Goal: Transaction & Acquisition: Purchase product/service

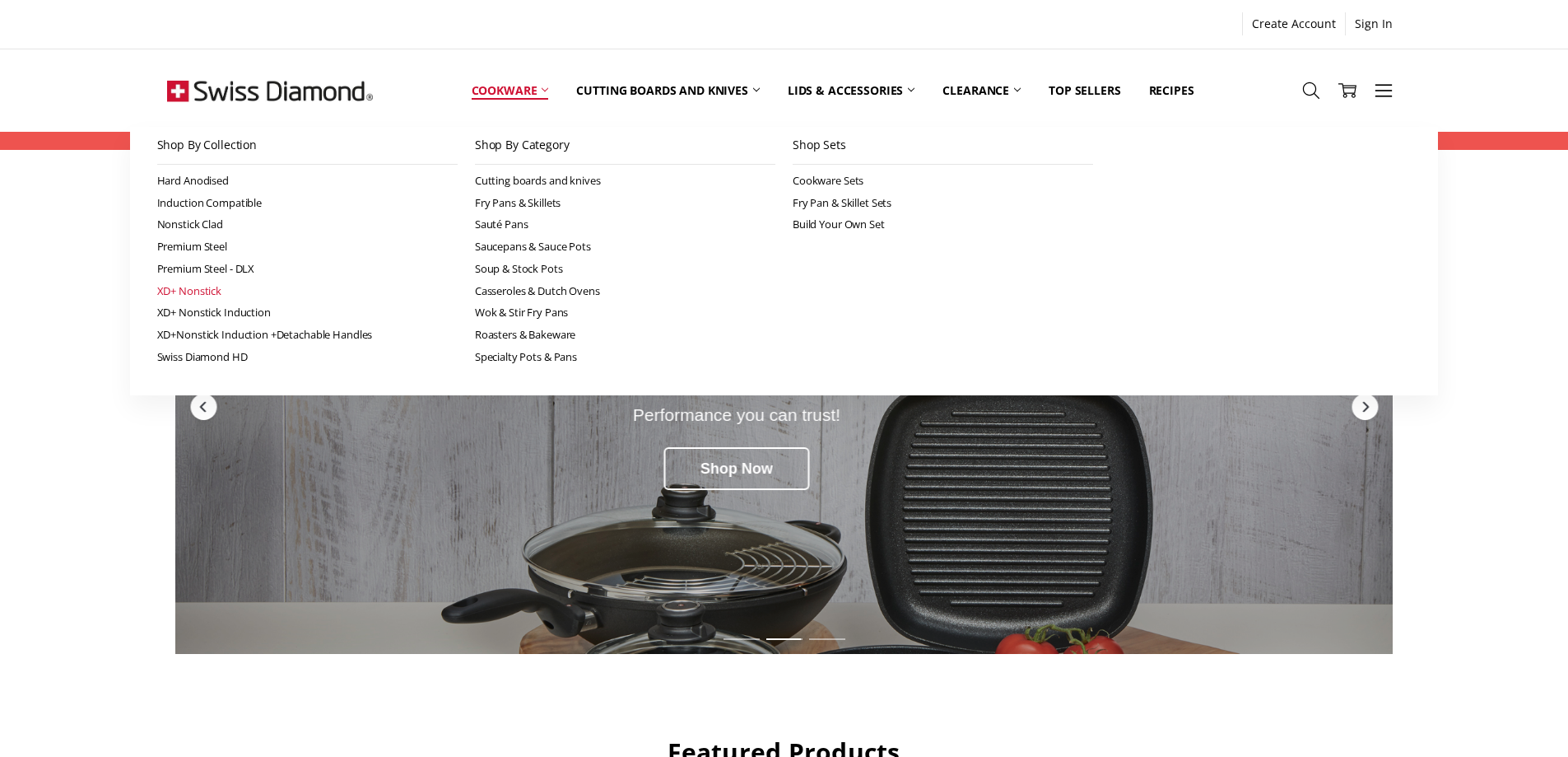
click at [188, 291] on link "XD+ Nonstick" at bounding box center [307, 291] width 300 height 22
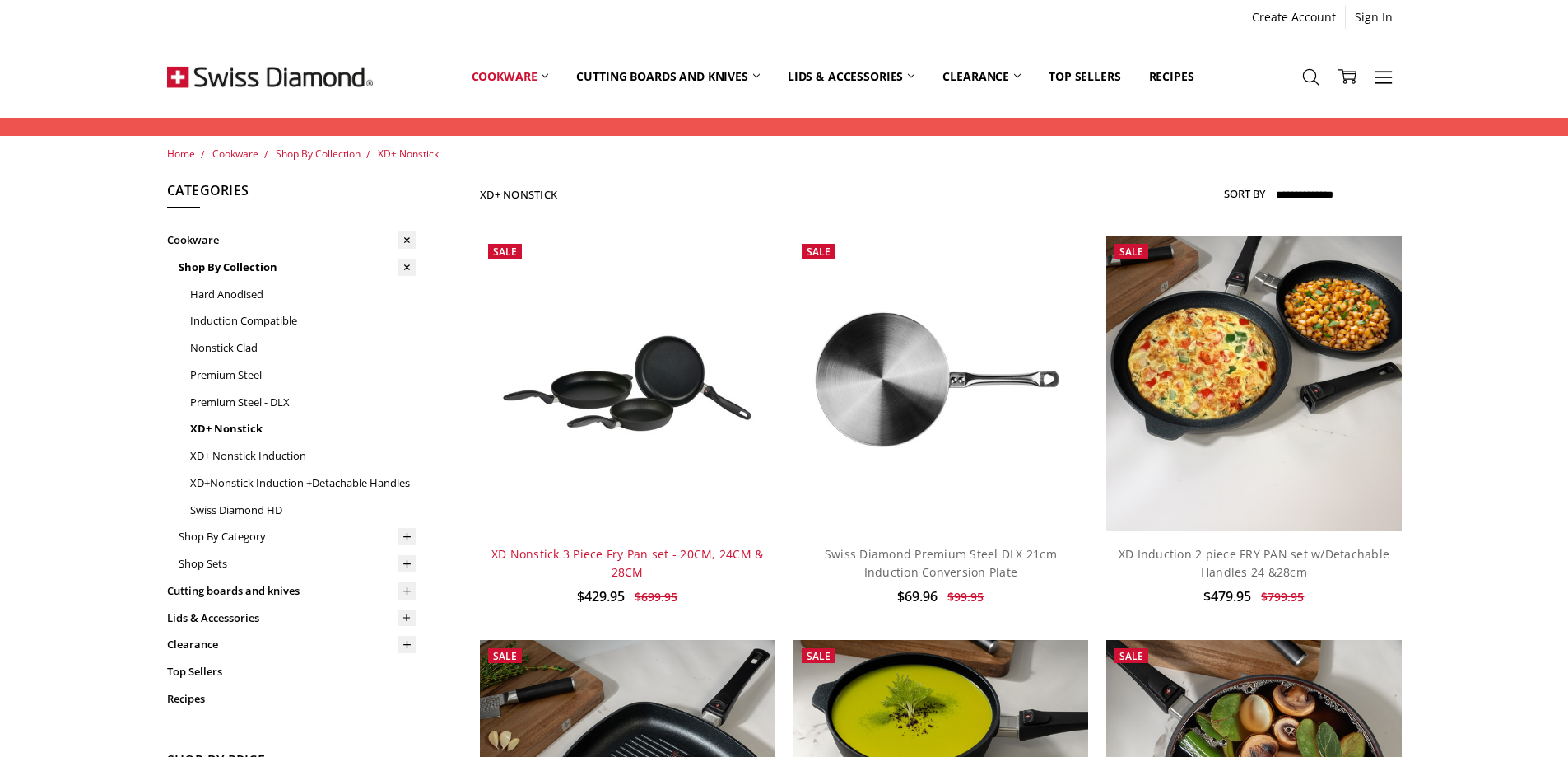
click at [621, 553] on link "XD Nonstick 3 Piece Fry Pan set - 20CM, 24CM & 28CM" at bounding box center [628, 563] width 273 height 34
